Goal: Find specific page/section: Find specific page/section

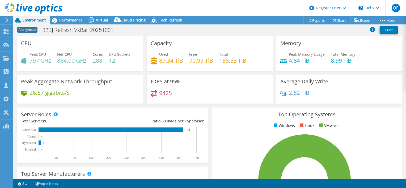
select select "USD"
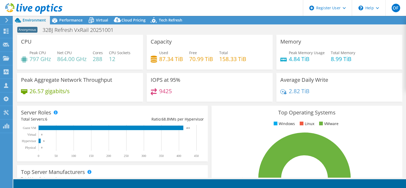
select select "USD"
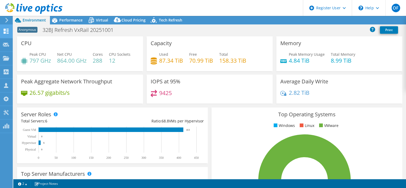
click at [3, 29] on icon at bounding box center [6, 31] width 6 height 5
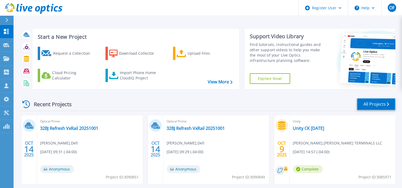
click at [369, 103] on link "All Projects" at bounding box center [376, 104] width 39 height 12
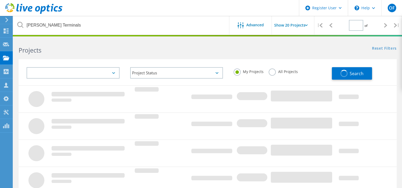
type input "1"
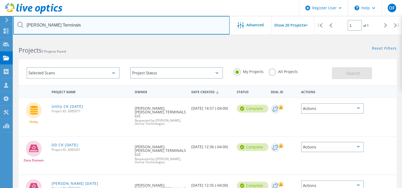
click at [81, 26] on input "MAHER Terminals" at bounding box center [121, 25] width 216 height 19
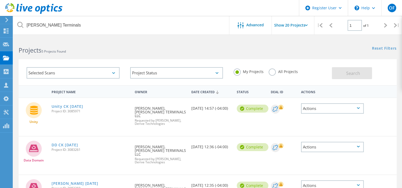
click at [66, 50] on span "5 Projects Found" at bounding box center [53, 51] width 24 height 5
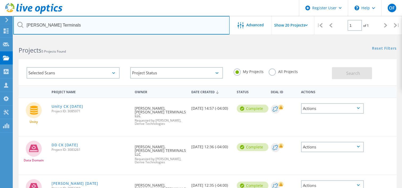
click at [199, 28] on input "MAHER Terminals" at bounding box center [121, 25] width 216 height 19
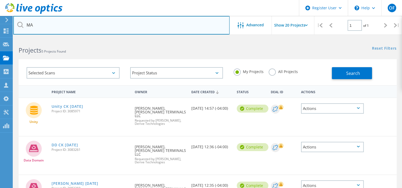
type input "M"
paste input "3078106"
type input "3078106"
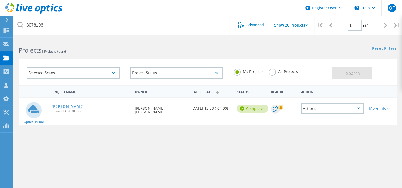
click at [84, 106] on link "[PERSON_NAME]" at bounding box center [68, 107] width 32 height 4
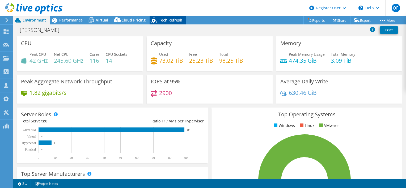
click at [165, 21] on span "Tech Refresh" at bounding box center [170, 20] width 23 height 5
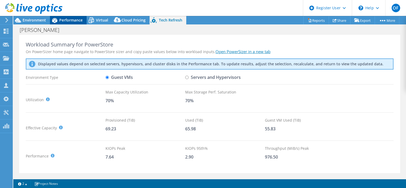
click at [68, 18] on span "Performance" at bounding box center [70, 20] width 23 height 5
